Goal: Task Accomplishment & Management: Complete application form

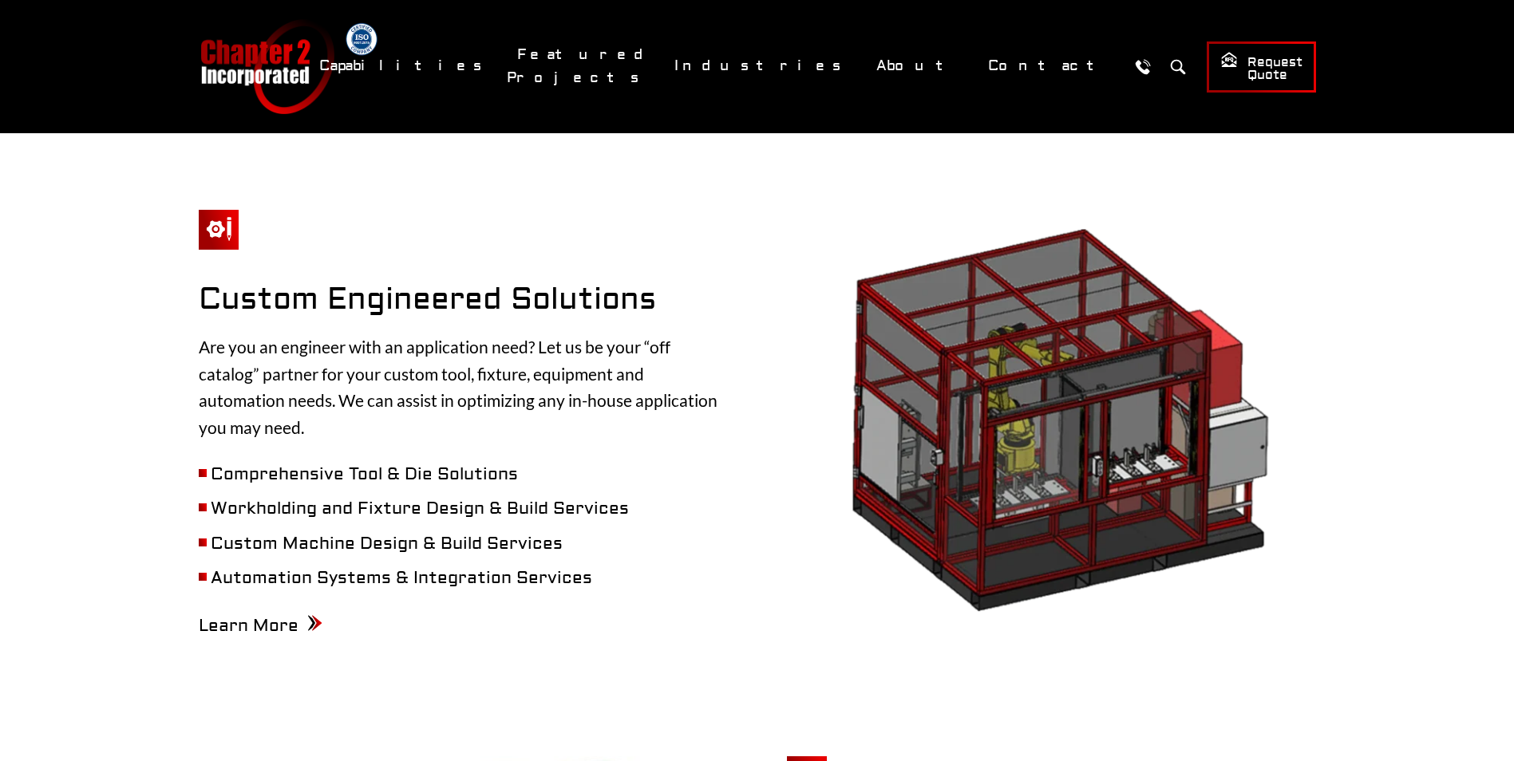
scroll to position [1835, 0]
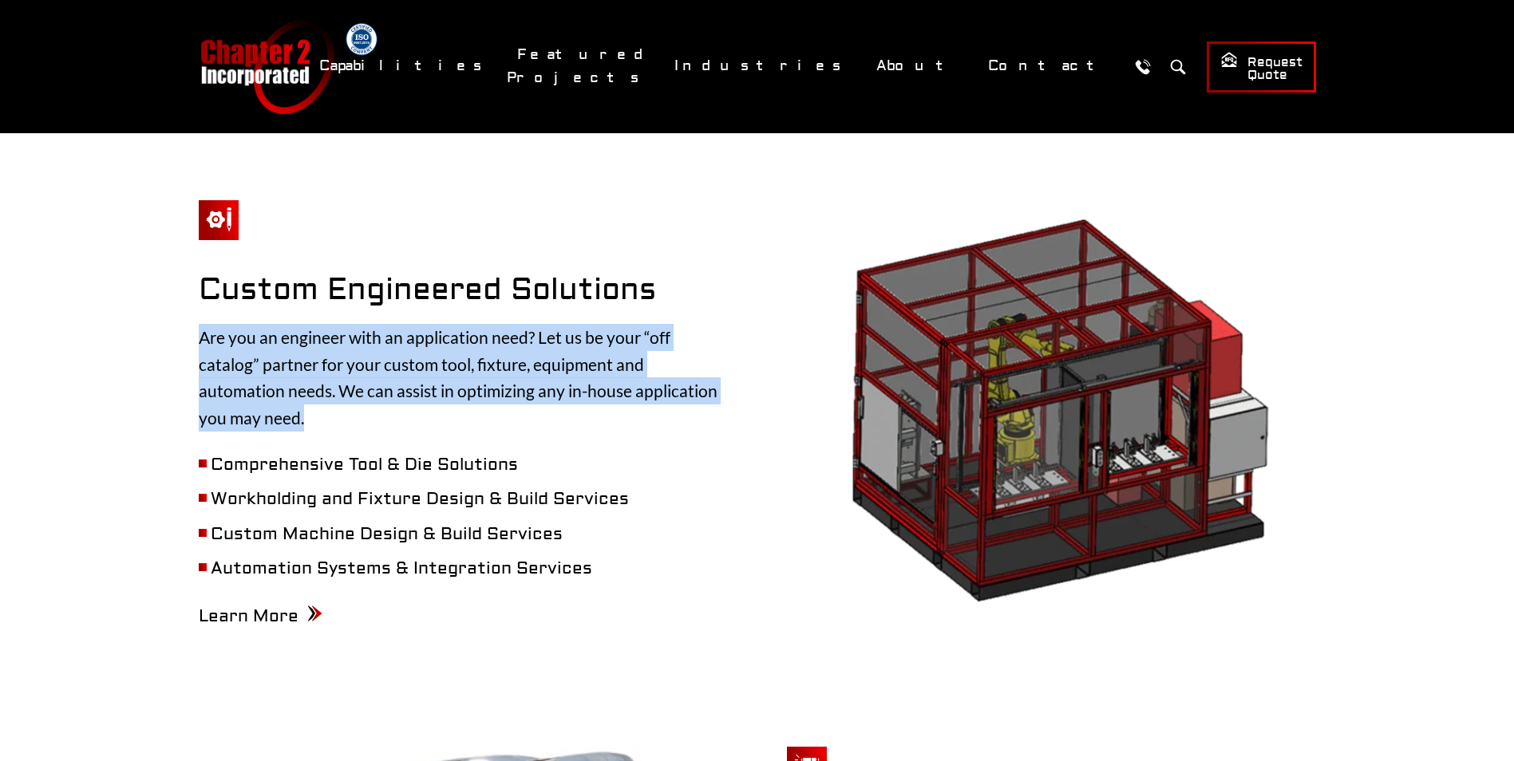
drag, startPoint x: 195, startPoint y: 295, endPoint x: 367, endPoint y: 381, distance: 192.7
click at [367, 381] on div "CNC Machining Fabrication & Assembly Custom Engineered Solutions Painting & Fin…" at bounding box center [757, 125] width 1181 height 2328
click at [367, 381] on p "Are you an engineer with an application need? Let us be your “off catalog” part…" at bounding box center [463, 377] width 529 height 107
drag, startPoint x: 338, startPoint y: 382, endPoint x: 196, endPoint y: 295, distance: 166.6
click at [196, 295] on div "CNC Machining Fabrication & Assembly Custom Engineered Solutions Painting & Fin…" at bounding box center [757, 125] width 1181 height 2328
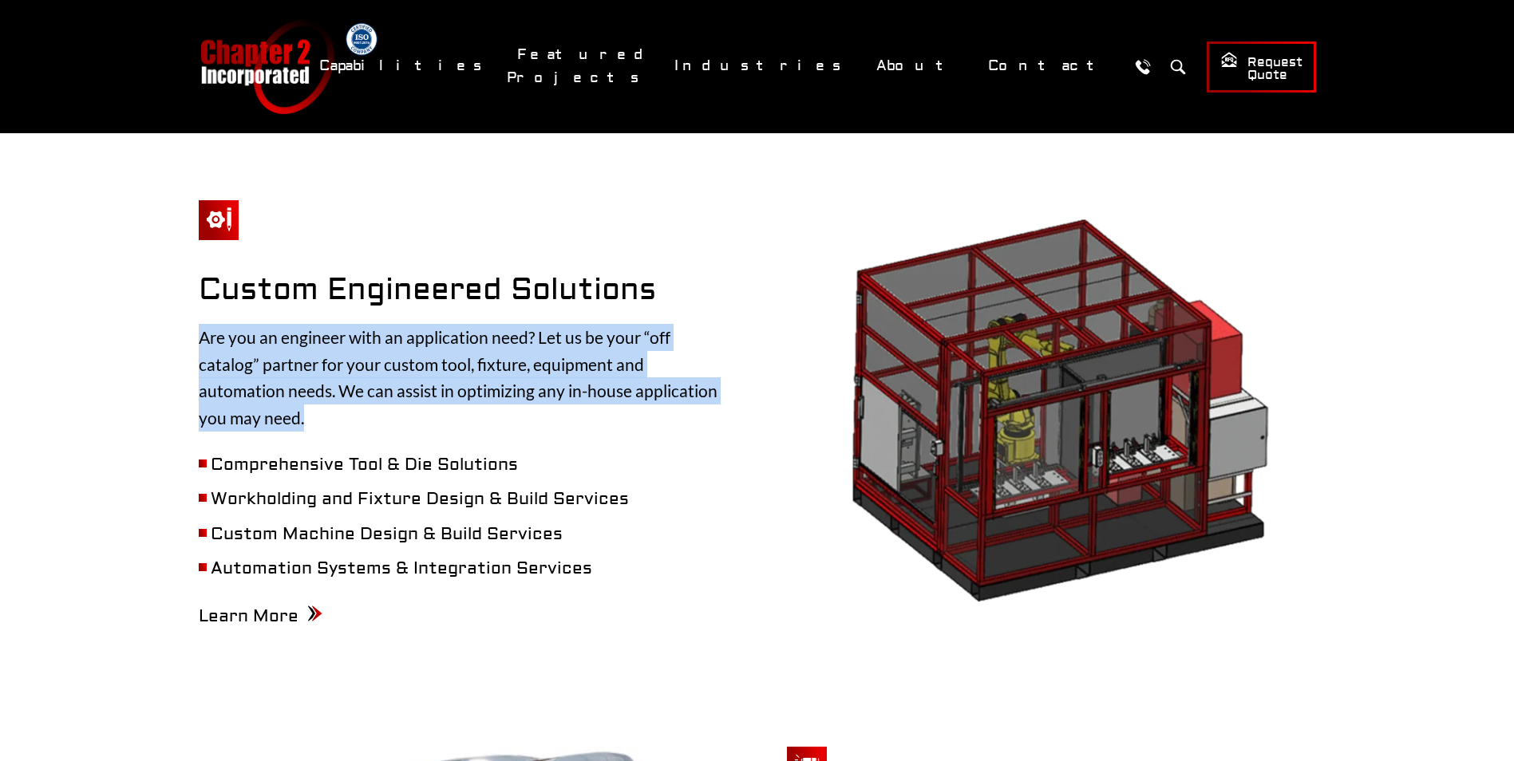
drag, startPoint x: 196, startPoint y: 295, endPoint x: 342, endPoint y: 363, distance: 161.0
click at [342, 363] on p "Are you an engineer with an application need? Let us be your “off catalog” part…" at bounding box center [463, 377] width 529 height 107
drag, startPoint x: 320, startPoint y: 385, endPoint x: 210, endPoint y: 288, distance: 146.5
click at [210, 324] on p "Are you an engineer with an application need? Let us be your “off catalog” part…" at bounding box center [463, 377] width 529 height 107
click at [349, 388] on p "Are you an engineer with an application need? Let us be your “off catalog” part…" at bounding box center [463, 377] width 529 height 107
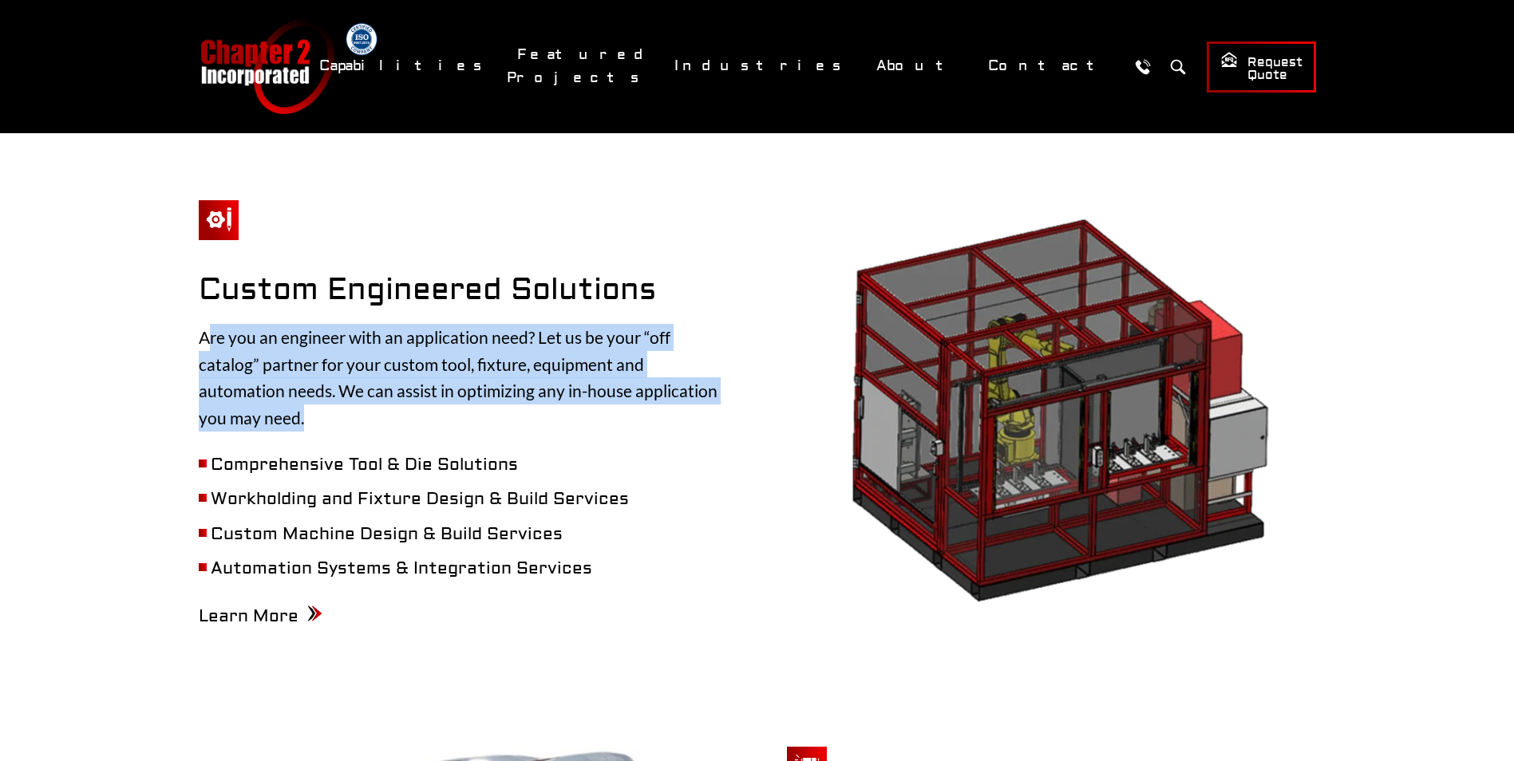
click at [322, 388] on p "Are you an engineer with an application need? Let us be your “off catalog” part…" at bounding box center [463, 377] width 529 height 107
drag, startPoint x: 322, startPoint y: 388, endPoint x: 189, endPoint y: 290, distance: 164.9
click at [189, 290] on div "CNC Machining Fabrication & Assembly Custom Engineered Solutions Painting & Fin…" at bounding box center [757, 125] width 1181 height 2328
click at [405, 391] on p "Are you an engineer with an application need? Let us be your “off catalog” part…" at bounding box center [463, 377] width 529 height 107
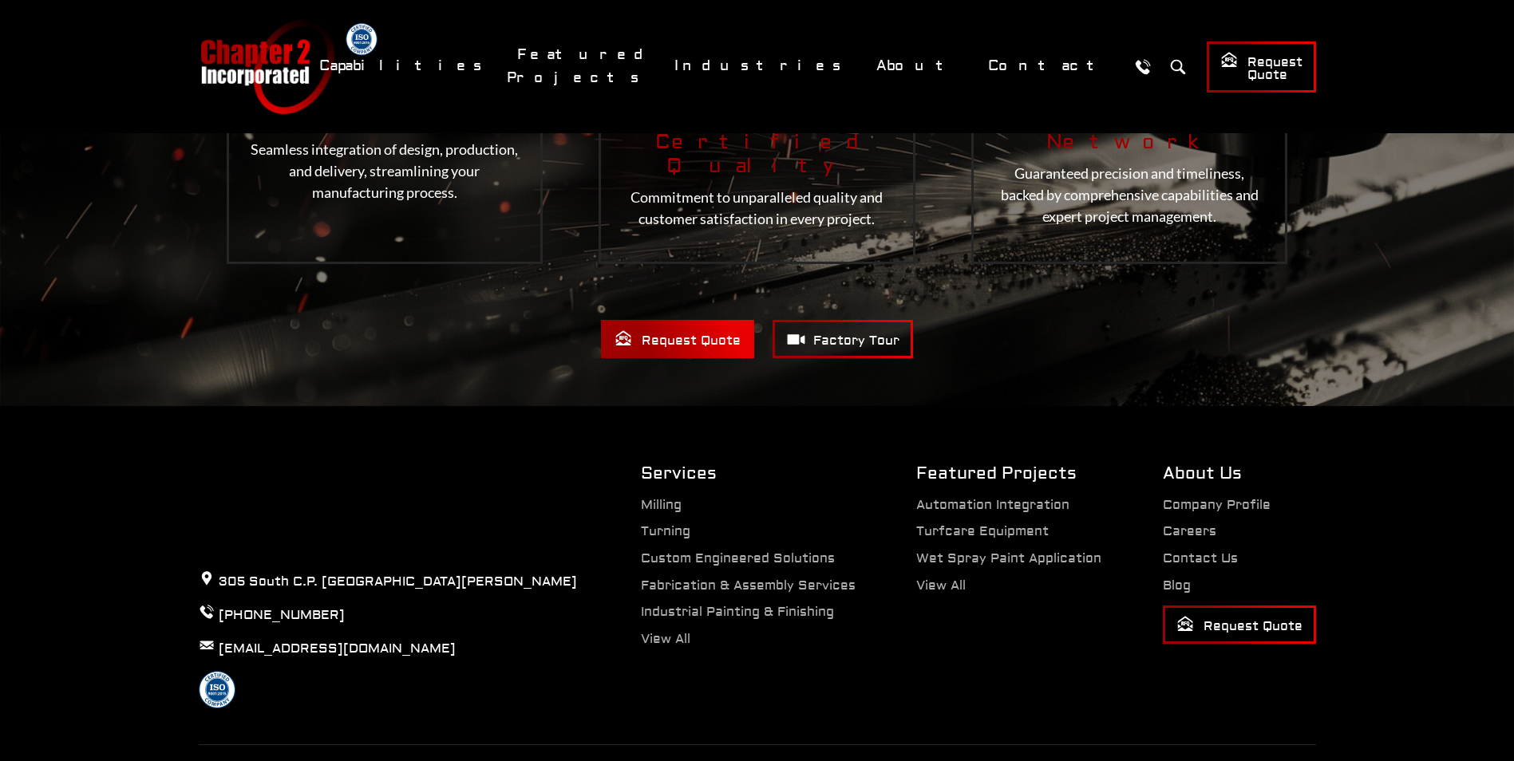
scroll to position [3330, 0]
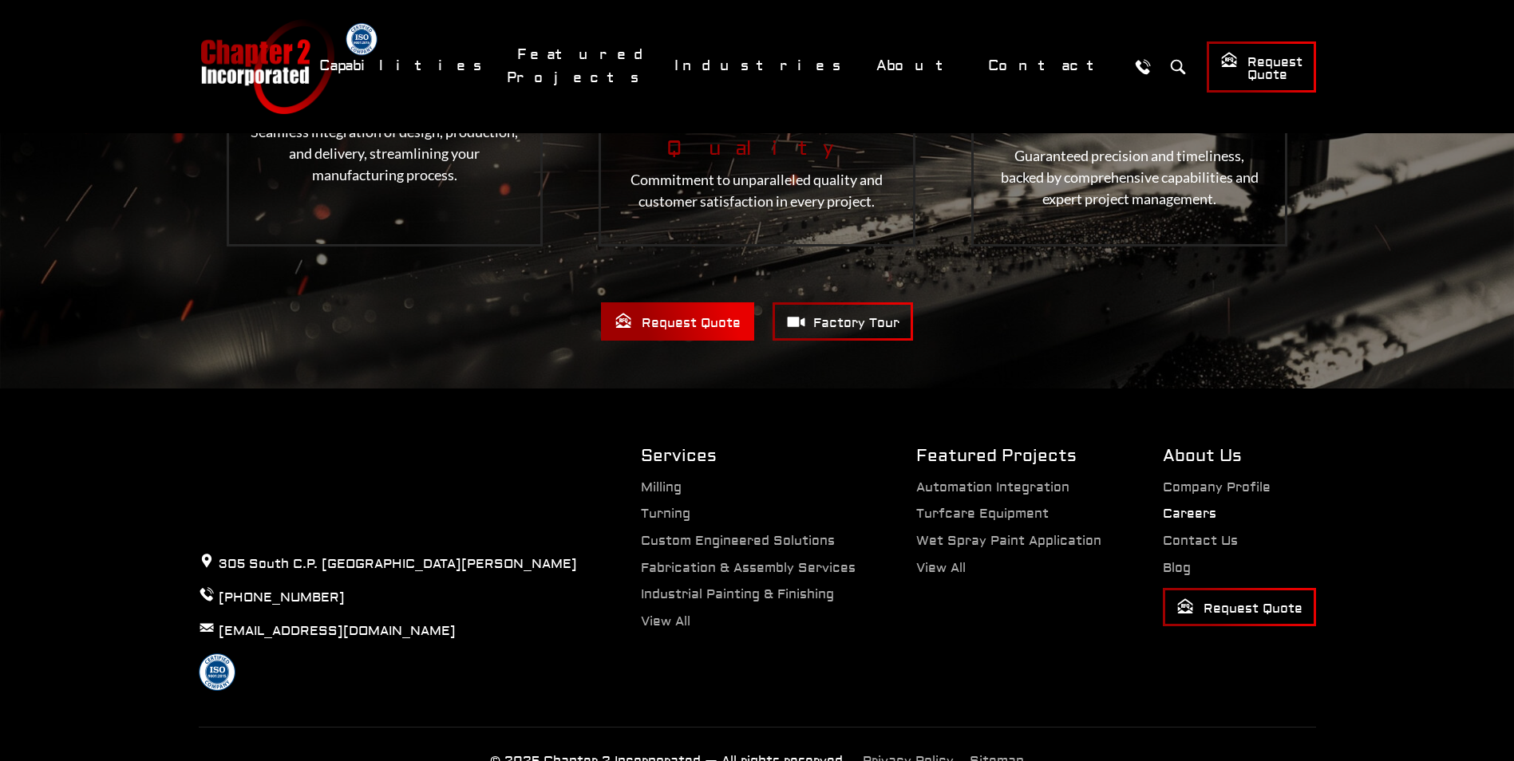
click at [1188, 506] on link "Careers" at bounding box center [1189, 514] width 53 height 16
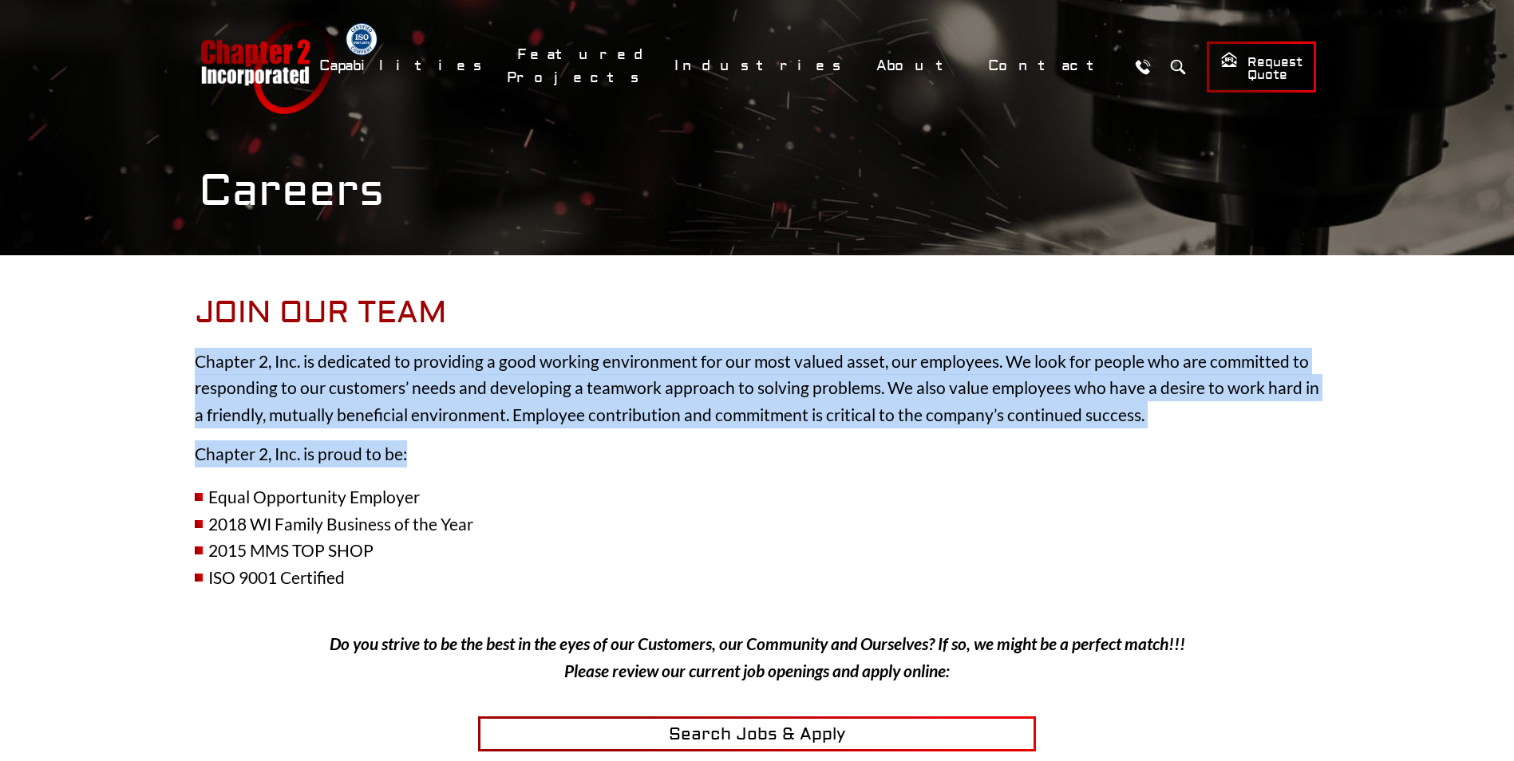
drag, startPoint x: 405, startPoint y: 452, endPoint x: 198, endPoint y: 354, distance: 229.5
click at [198, 354] on div "Join our Team Chapter 2, Inc. is dedicated to providing a good working environm…" at bounding box center [757, 749] width 1125 height 909
drag, startPoint x: 198, startPoint y: 354, endPoint x: 565, endPoint y: 450, distance: 379.3
click at [565, 450] on p "Chapter 2, Inc. is proud to be:" at bounding box center [757, 453] width 1125 height 27
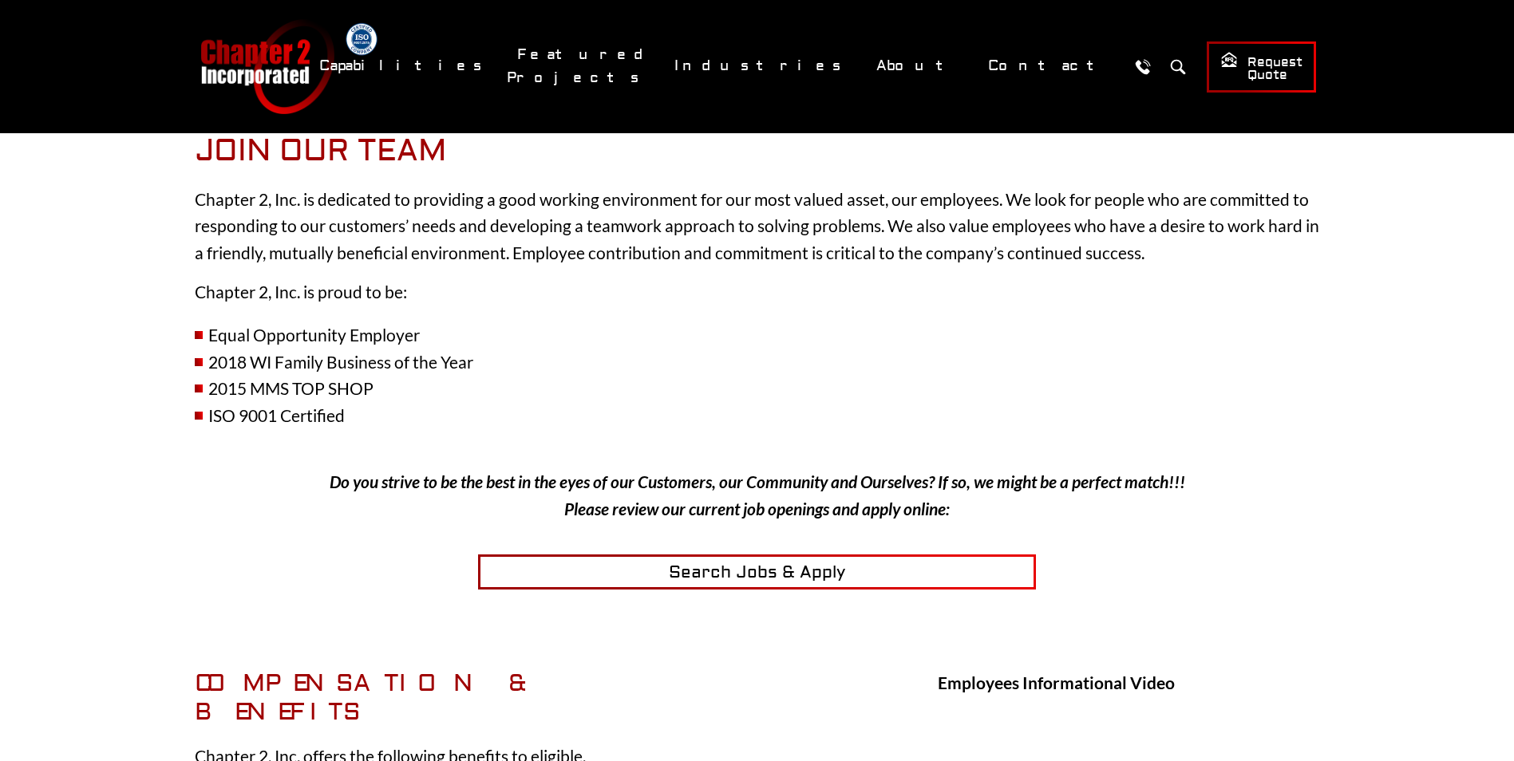
scroll to position [319, 0]
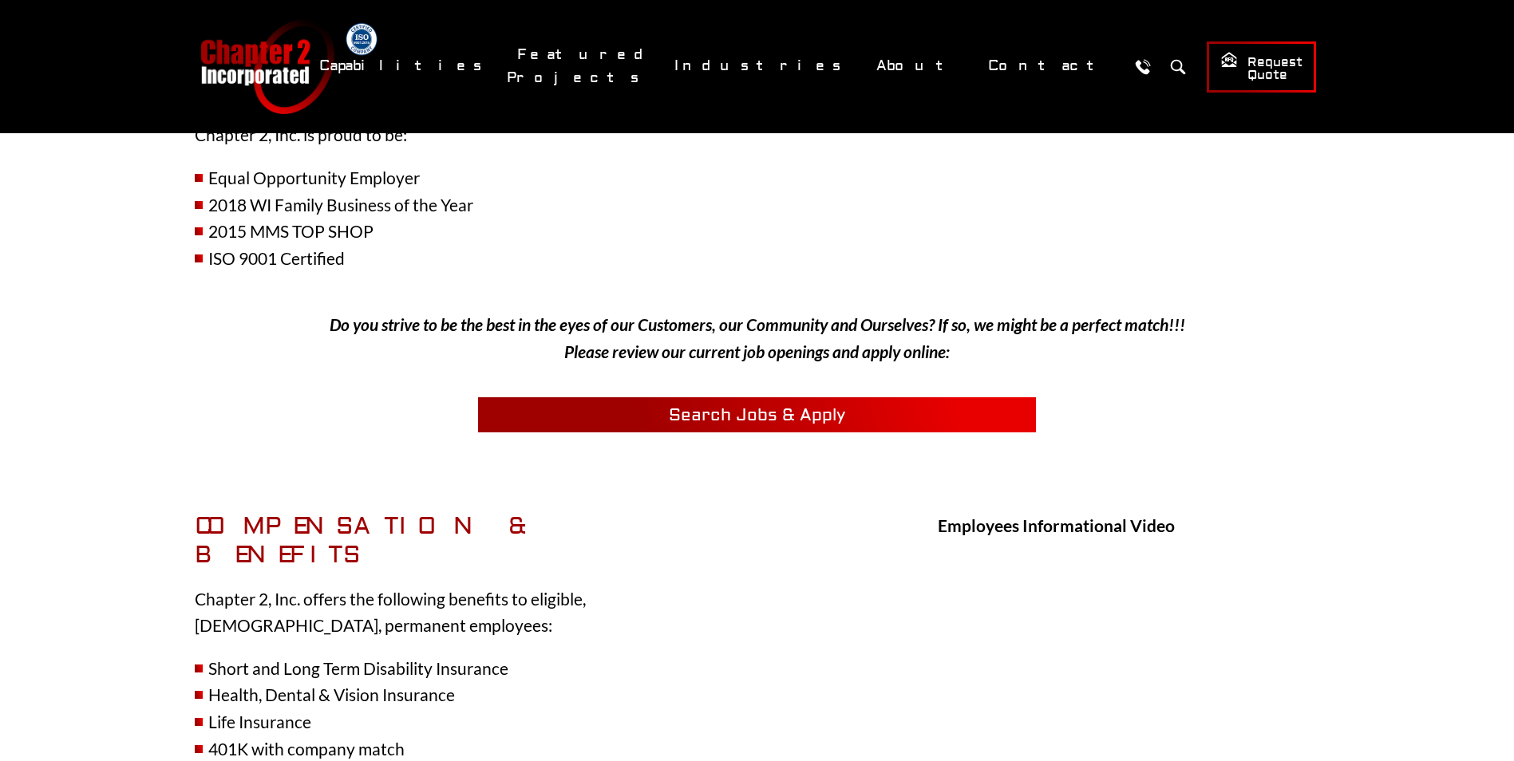
click at [756, 421] on span "Search Jobs & Apply" at bounding box center [757, 416] width 176 height 22
